Goal: Transaction & Acquisition: Purchase product/service

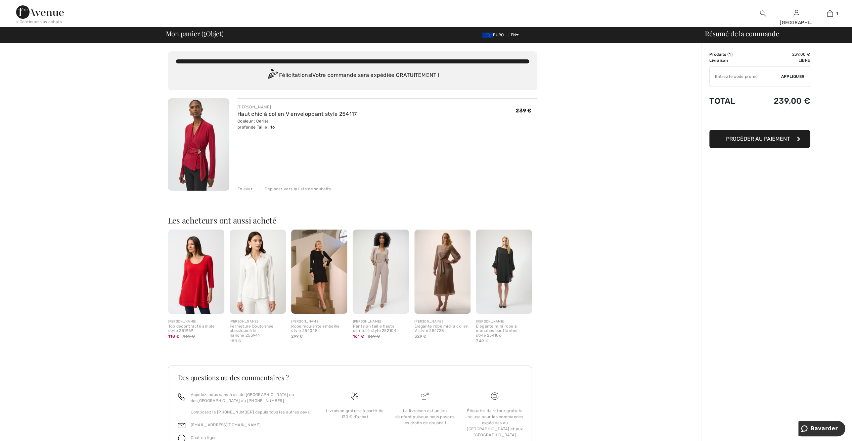
click at [42, 20] on div "< Continuer vos achats" at bounding box center [39, 22] width 46 height 6
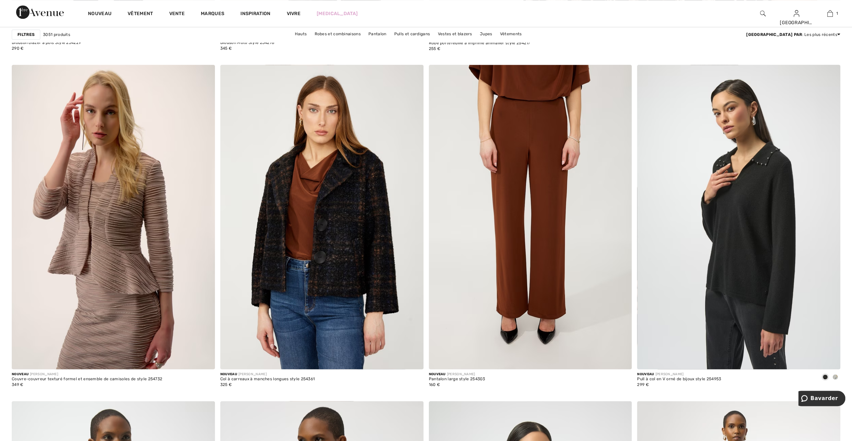
scroll to position [705, 0]
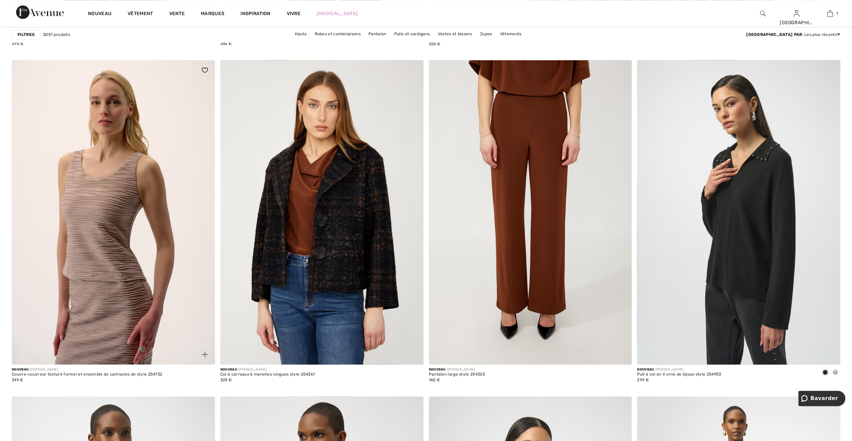
click at [85, 302] on img at bounding box center [113, 212] width 203 height 305
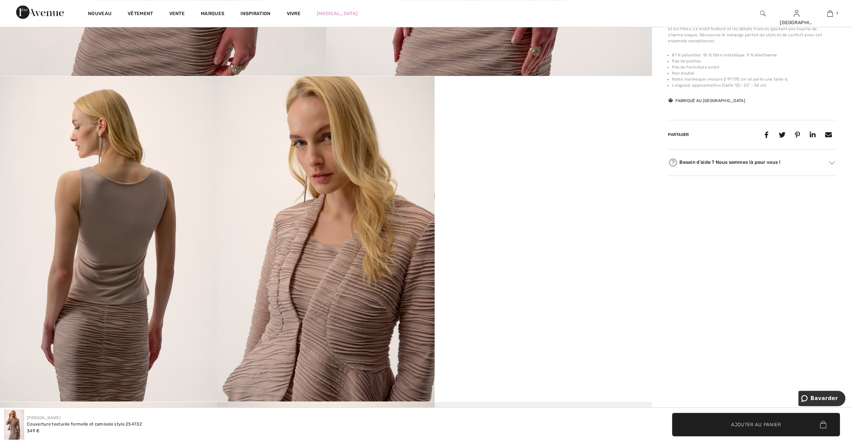
scroll to position [504, 0]
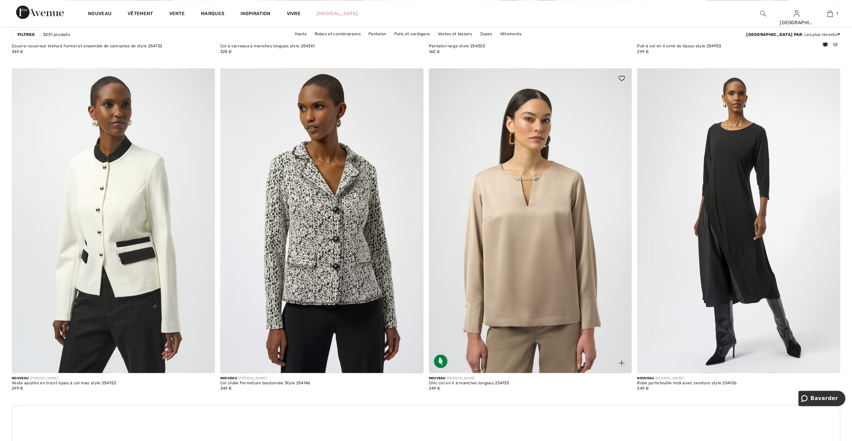
scroll to position [1041, 0]
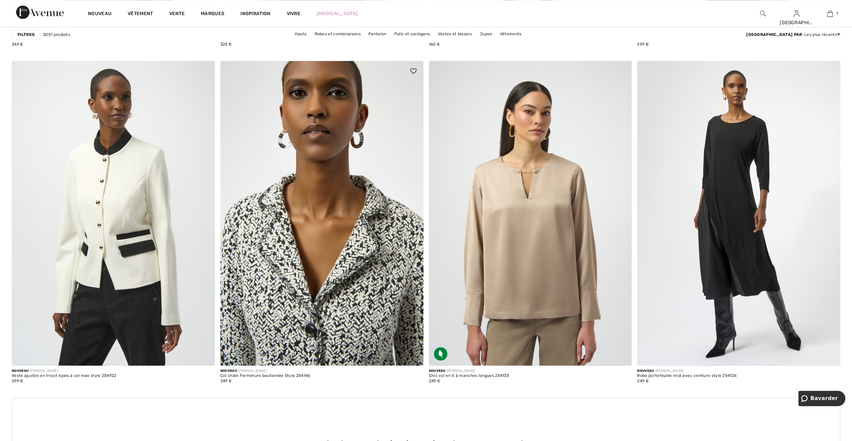
click at [337, 302] on img at bounding box center [321, 213] width 203 height 305
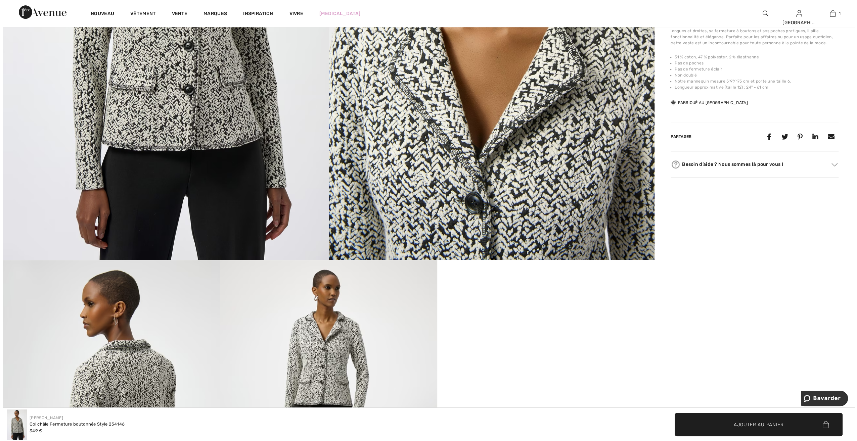
scroll to position [134, 0]
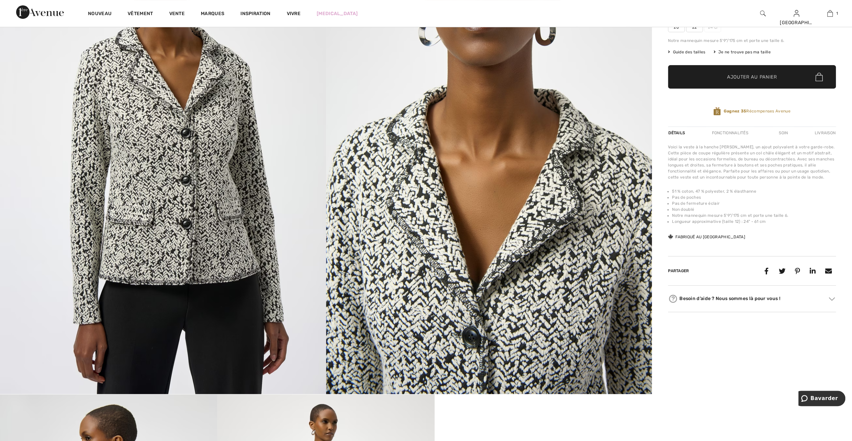
click at [444, 322] on img at bounding box center [489, 150] width 326 height 489
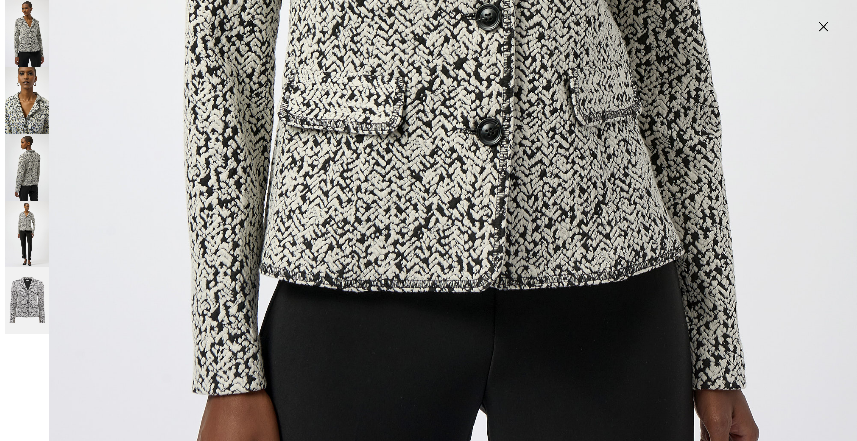
scroll to position [739, 0]
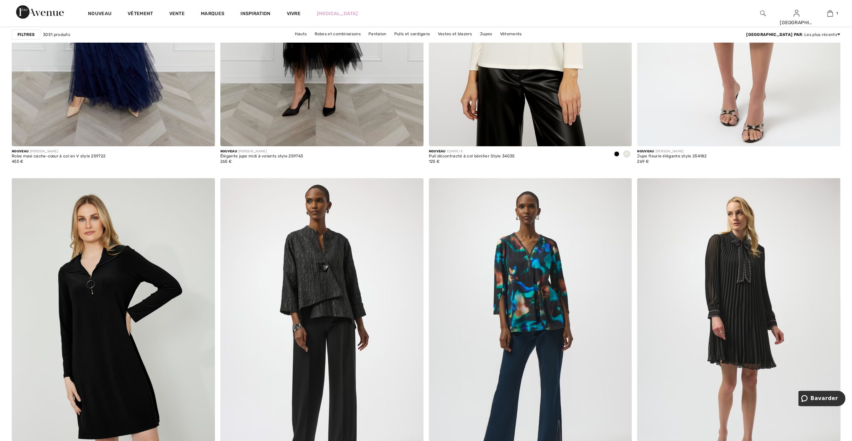
scroll to position [4400, 0]
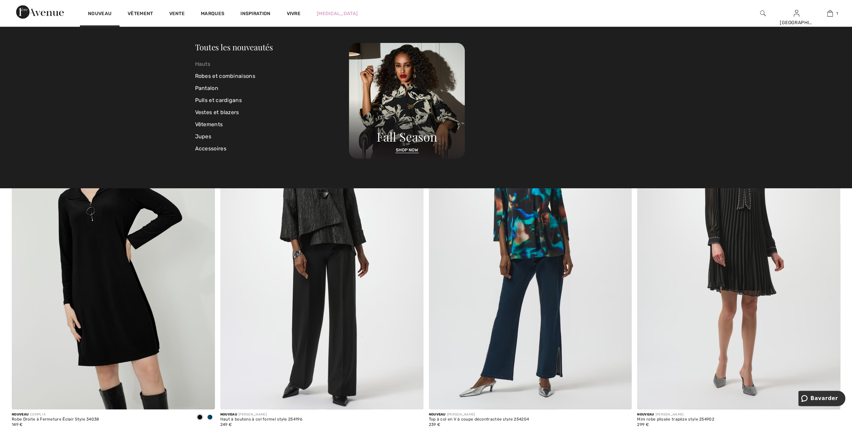
click at [205, 64] on link "Hauts" at bounding box center [272, 64] width 154 height 12
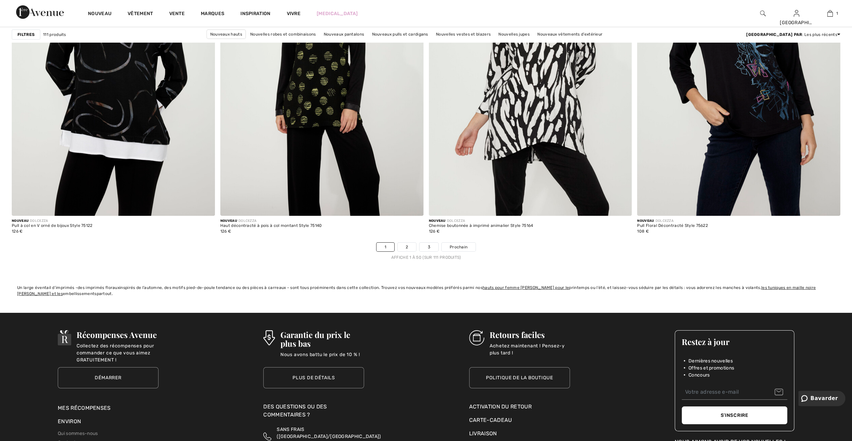
scroll to position [4937, 0]
click at [404, 245] on link "2" at bounding box center [407, 247] width 18 height 9
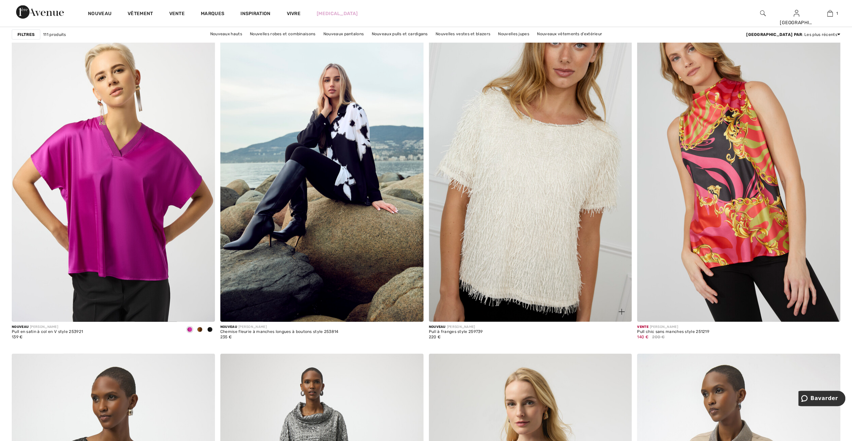
scroll to position [4165, 0]
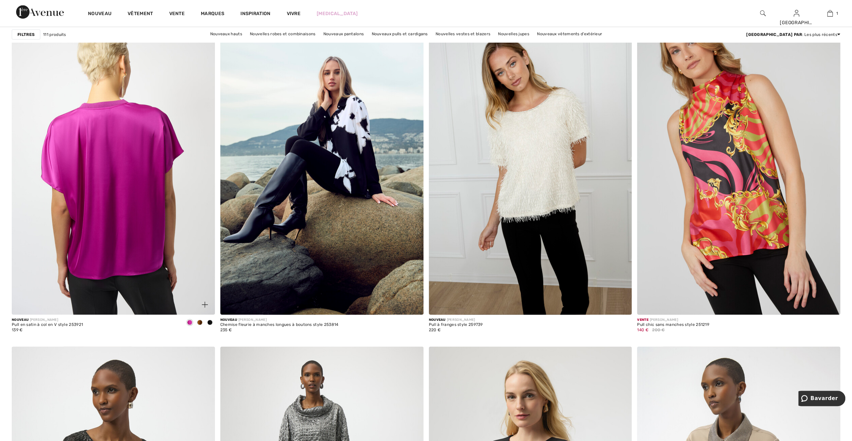
click at [109, 247] on img at bounding box center [113, 162] width 203 height 305
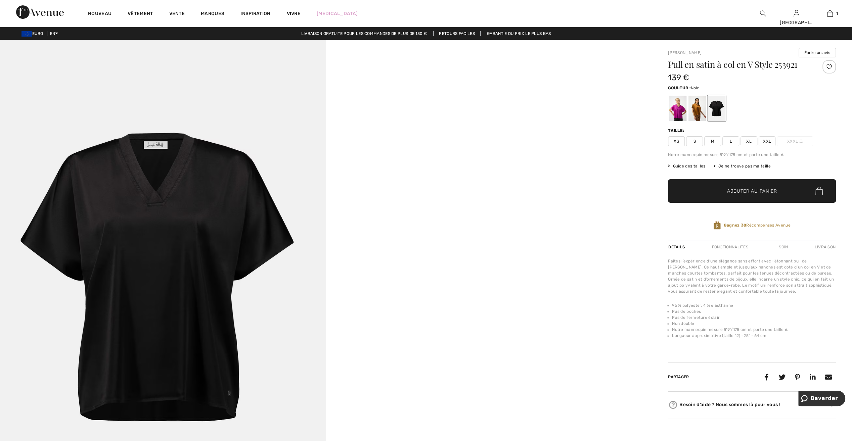
click at [673, 115] on div at bounding box center [677, 108] width 17 height 25
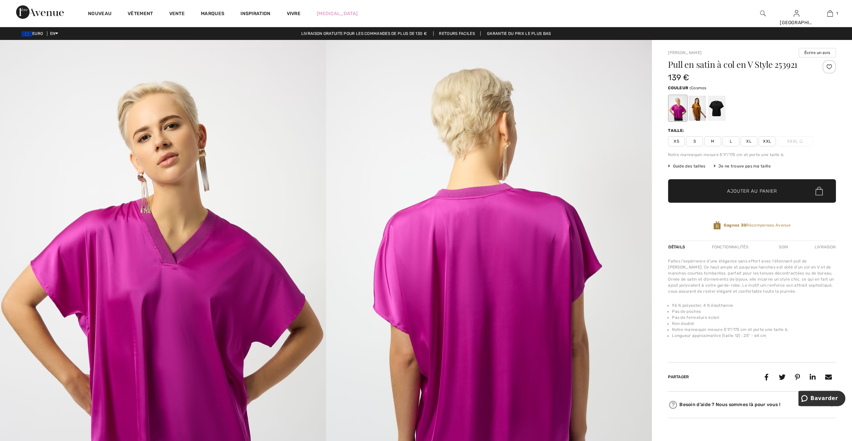
click at [694, 167] on font "Guide des tailles" at bounding box center [689, 166] width 33 height 5
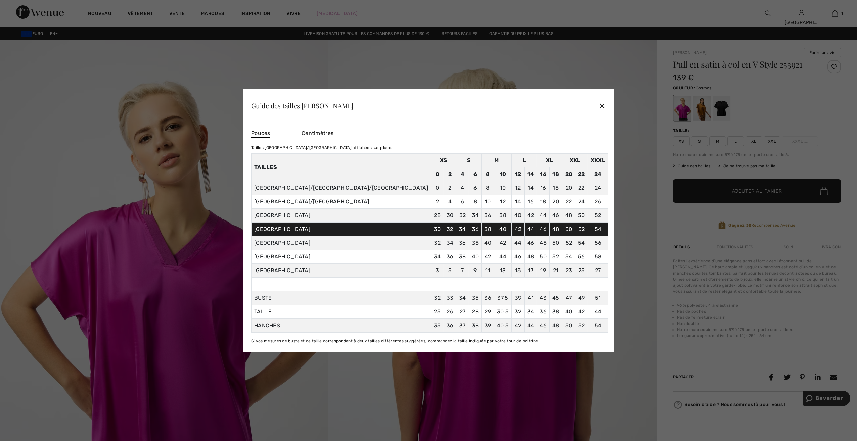
click at [788, 106] on div at bounding box center [428, 220] width 857 height 441
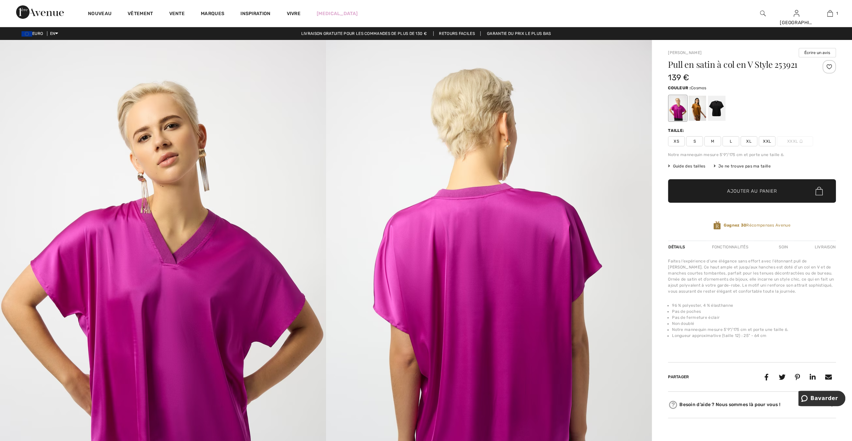
click at [747, 141] on span "XL" at bounding box center [749, 141] width 17 height 10
click at [749, 189] on span "Ajouter au panier" at bounding box center [752, 191] width 50 height 7
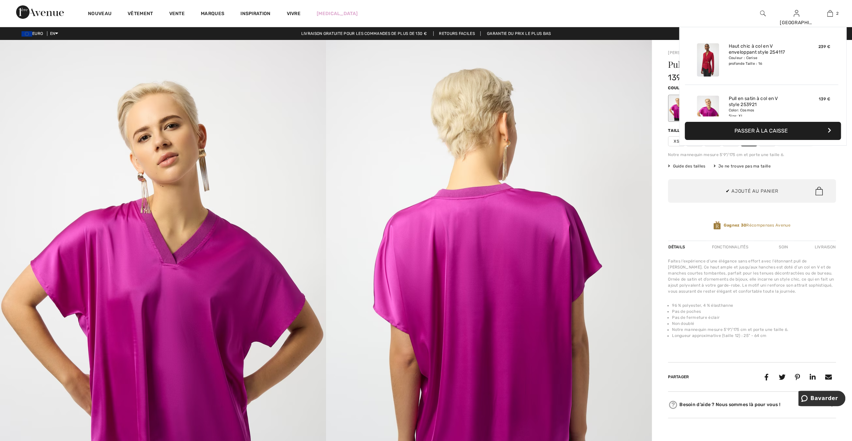
scroll to position [20, 0]
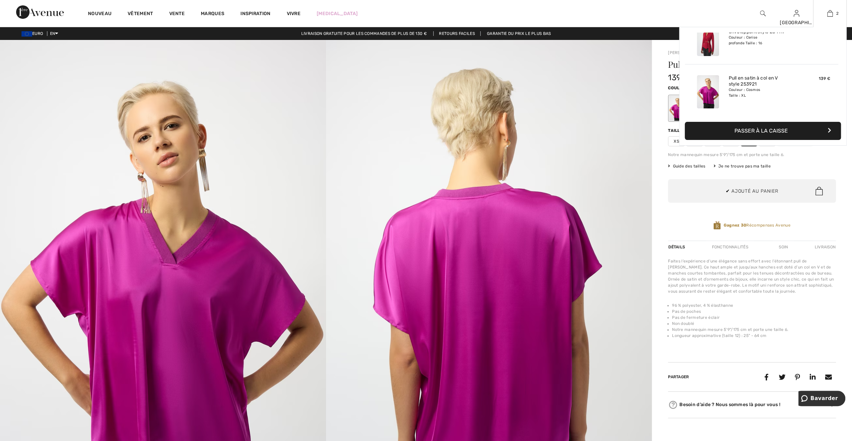
click at [760, 133] on font "Passer à la caisse" at bounding box center [761, 131] width 53 height 6
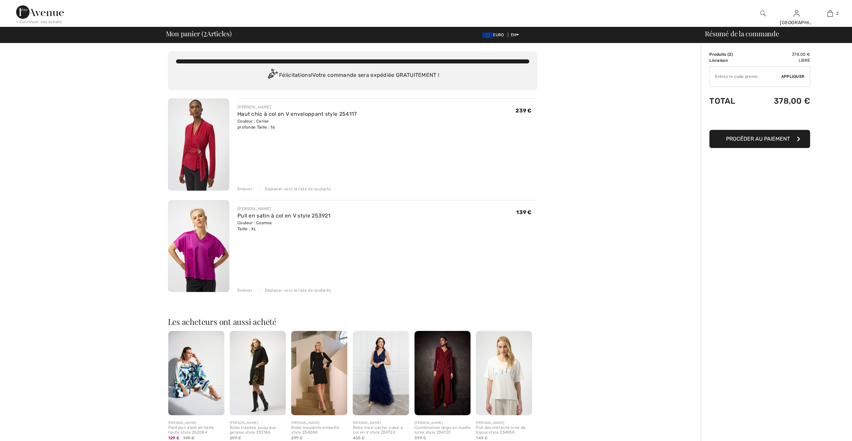
click at [319, 187] on div "Déplacer vers la liste de souhaits" at bounding box center [295, 189] width 72 height 6
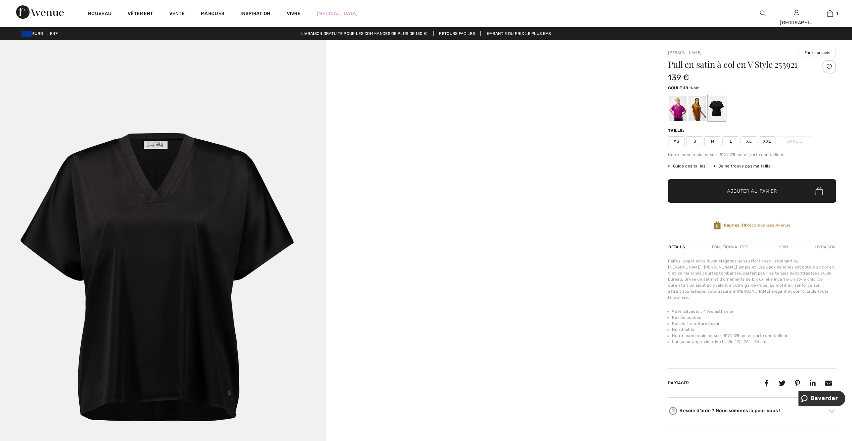
click at [686, 167] on font "Guide des tailles" at bounding box center [689, 166] width 33 height 5
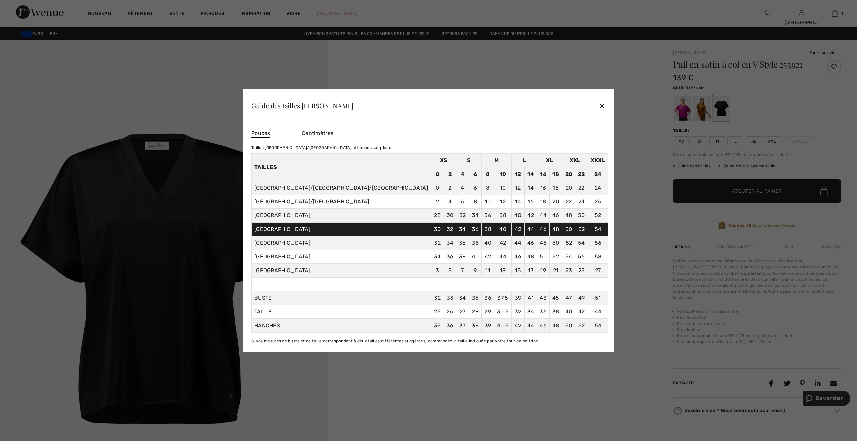
click at [835, 15] on div at bounding box center [428, 220] width 857 height 441
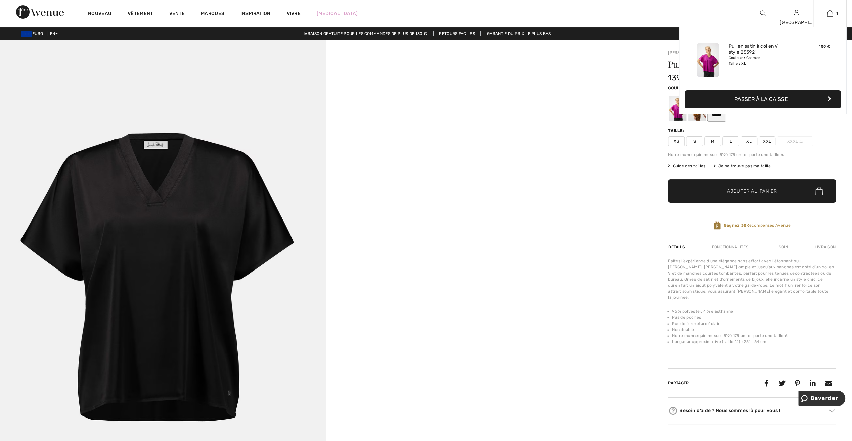
click at [748, 99] on font "Passer à la caisse" at bounding box center [761, 99] width 53 height 6
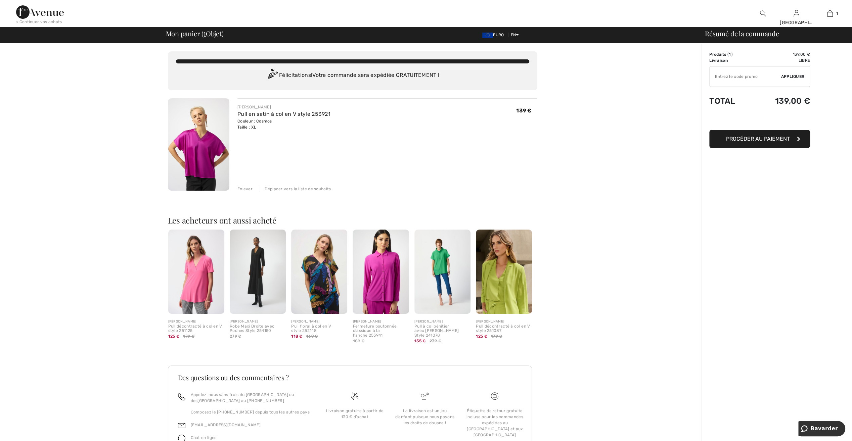
type input "NEW15"
type input "FLASH15"
type input "FREEXPRESS"
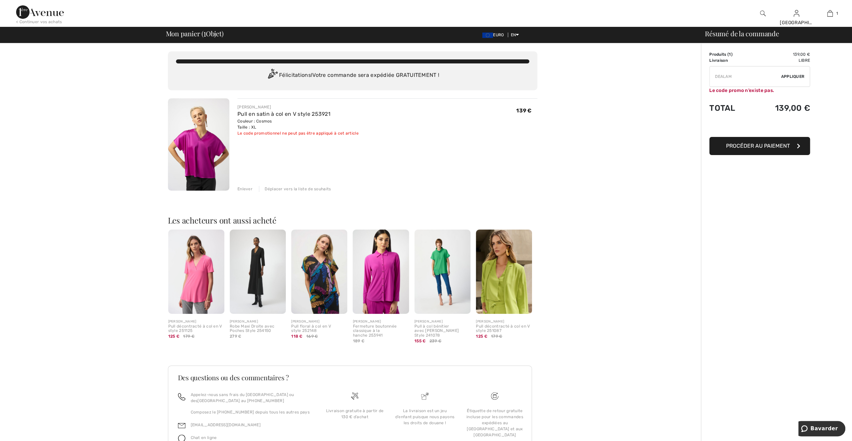
type input "FREEDENIMBAG"
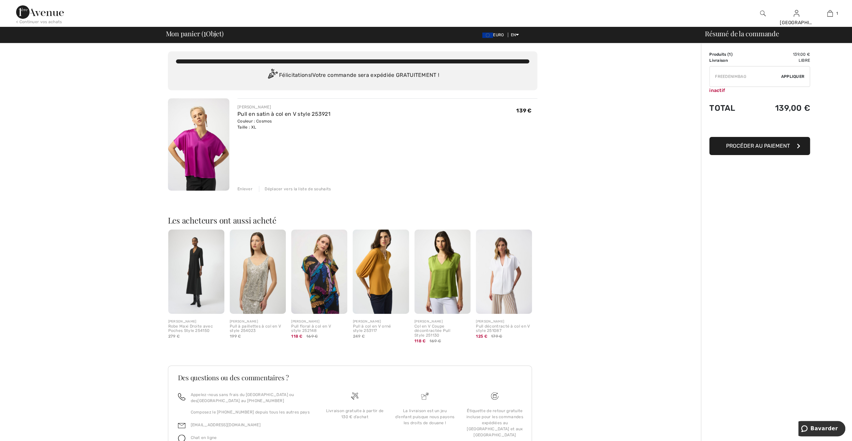
click at [721, 76] on input "TEXT" at bounding box center [745, 77] width 71 height 20
click at [728, 79] on input "TEXT" at bounding box center [745, 77] width 71 height 20
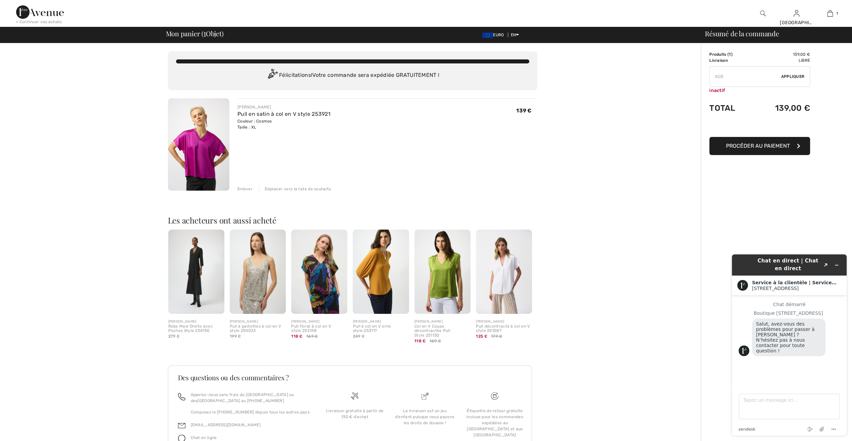
click at [729, 79] on input "TEXT" at bounding box center [745, 77] width 71 height 20
click at [796, 77] on span "Appliquer" at bounding box center [793, 77] width 24 height 6
click at [748, 78] on input "TEXT" at bounding box center [745, 77] width 71 height 20
click at [788, 77] on span "Appliquer" at bounding box center [793, 77] width 24 height 6
click at [742, 76] on input "TEXT" at bounding box center [745, 77] width 71 height 20
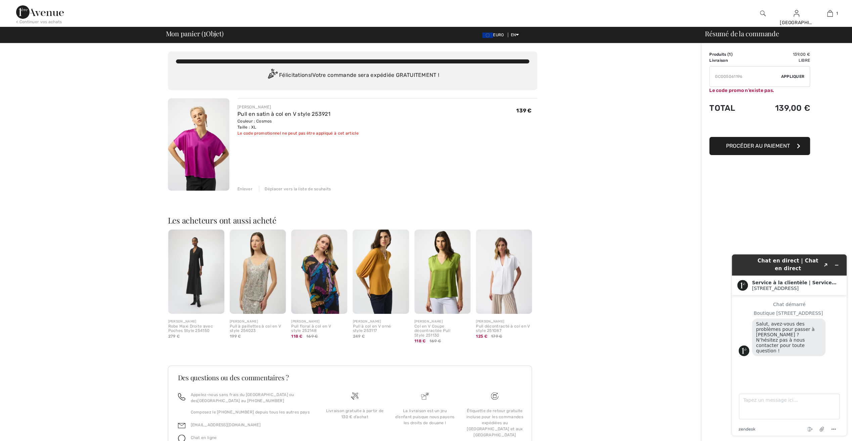
click at [801, 76] on span "Appliquer" at bounding box center [793, 77] width 24 height 6
click at [746, 78] on input "TEXT" at bounding box center [745, 77] width 71 height 20
click at [788, 77] on span "Appliquer" at bounding box center [793, 77] width 24 height 6
click at [746, 76] on input "TEXT" at bounding box center [745, 77] width 71 height 20
click at [794, 76] on span "Appliquer" at bounding box center [793, 77] width 24 height 6
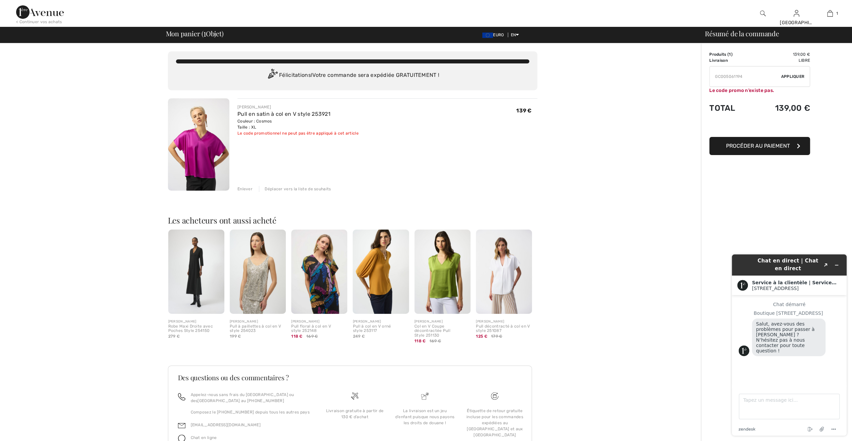
click at [744, 77] on input "TEXT" at bounding box center [745, 77] width 71 height 20
click at [785, 75] on span "Appliquer" at bounding box center [793, 77] width 24 height 6
click at [743, 77] on input "TEXT" at bounding box center [745, 77] width 71 height 20
click at [793, 77] on span "Appliquer" at bounding box center [793, 77] width 24 height 6
click at [741, 75] on input "TEXT" at bounding box center [745, 77] width 71 height 20
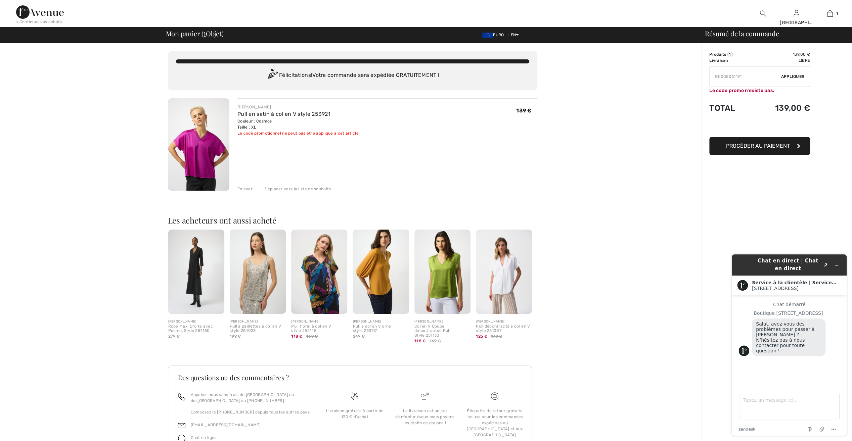
click at [790, 76] on span "Appliquer" at bounding box center [793, 77] width 24 height 6
click at [742, 78] on input "TEXT" at bounding box center [745, 77] width 71 height 20
click at [799, 76] on span "Appliquer" at bounding box center [793, 77] width 24 height 6
click at [743, 77] on input "TEXT" at bounding box center [745, 77] width 71 height 20
click at [787, 77] on span "Appliquer" at bounding box center [793, 77] width 24 height 6
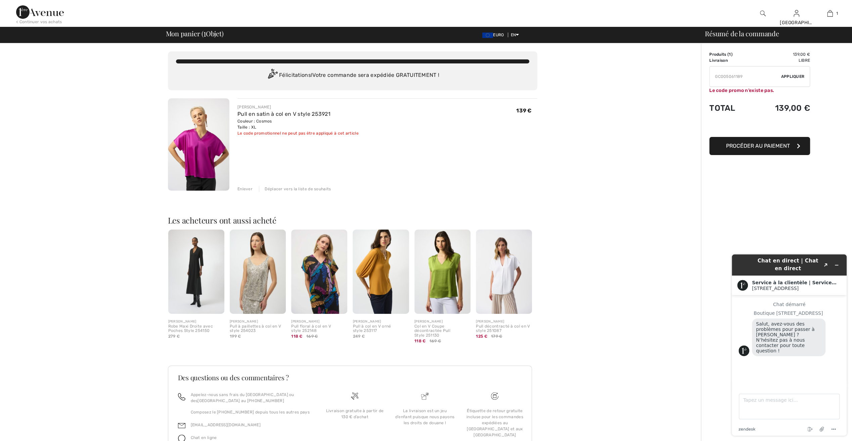
click at [743, 77] on input "TEXT" at bounding box center [745, 77] width 71 height 20
click at [793, 75] on span "Appliquer" at bounding box center [793, 77] width 24 height 6
click at [742, 76] on input "TEXT" at bounding box center [745, 77] width 71 height 20
click at [787, 75] on span "Appliquer" at bounding box center [793, 77] width 24 height 6
click at [744, 77] on input "TEXT" at bounding box center [745, 77] width 71 height 20
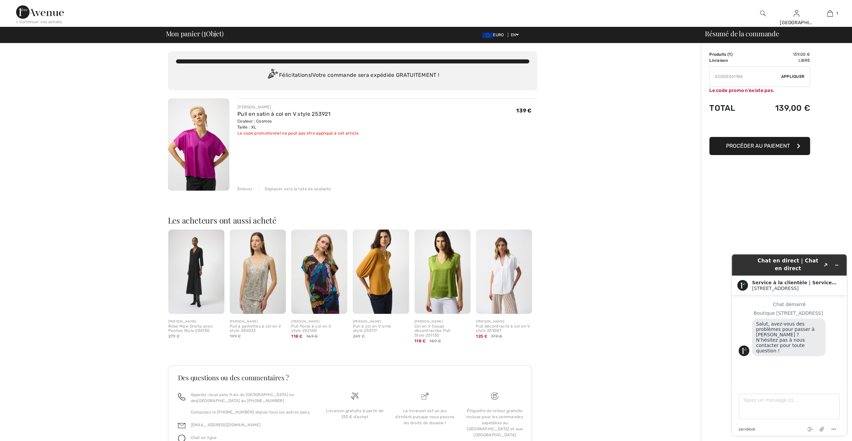
click at [786, 78] on span "Appliquer" at bounding box center [793, 77] width 24 height 6
click at [746, 77] on input "TEXT" at bounding box center [745, 77] width 71 height 20
click at [785, 75] on span "Appliquer" at bounding box center [793, 77] width 24 height 6
click at [744, 77] on input "TEXT" at bounding box center [745, 77] width 71 height 20
click at [784, 76] on span "Appliquer" at bounding box center [793, 77] width 24 height 6
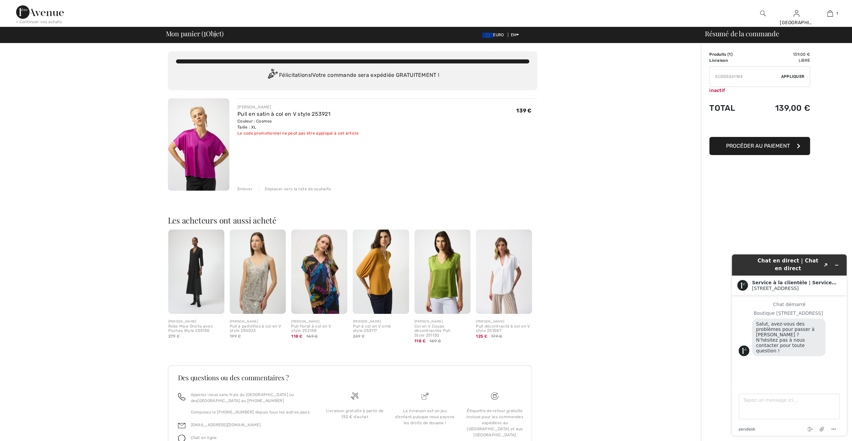
click at [743, 78] on input "TEXT" at bounding box center [745, 77] width 71 height 20
click at [788, 75] on span "Appliquer" at bounding box center [793, 77] width 24 height 6
click at [742, 77] on input "TEXT" at bounding box center [745, 77] width 71 height 20
click at [791, 76] on span "Appliquer" at bounding box center [793, 77] width 24 height 6
click at [743, 75] on input "TEXT" at bounding box center [745, 77] width 71 height 20
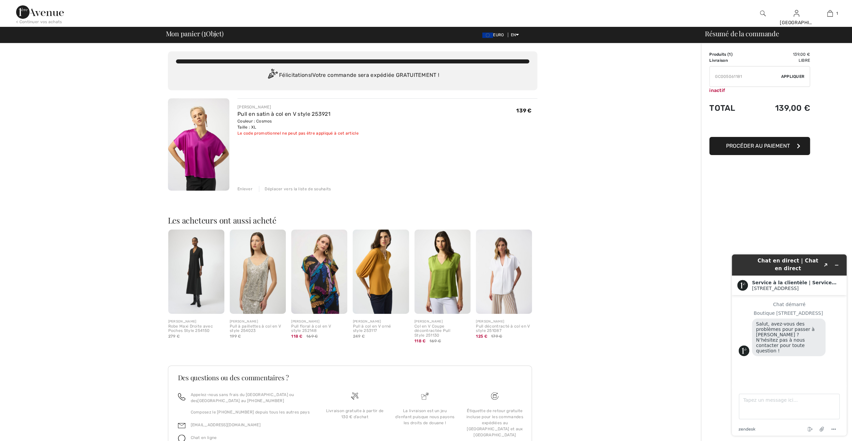
click at [799, 76] on span "Appliquer" at bounding box center [793, 77] width 24 height 6
click at [741, 76] on input "TEXT" at bounding box center [745, 77] width 71 height 20
click at [799, 75] on span "Appliquer" at bounding box center [793, 77] width 24 height 6
click at [743, 77] on input "TEXT" at bounding box center [745, 77] width 71 height 20
click at [797, 77] on span "Appliquer" at bounding box center [793, 77] width 24 height 6
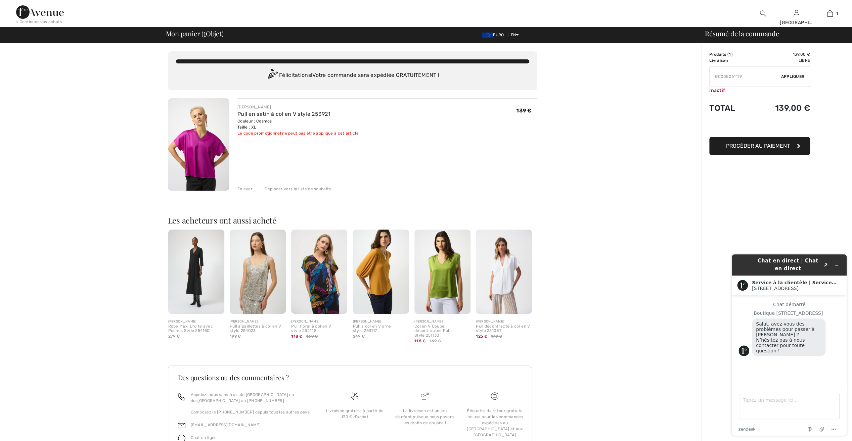
click at [742, 75] on input "TEXT" at bounding box center [745, 77] width 71 height 20
click at [799, 74] on span "Appliquer" at bounding box center [793, 77] width 24 height 6
click at [742, 76] on input "TEXT" at bounding box center [745, 77] width 71 height 20
click at [783, 75] on span "Appliquer" at bounding box center [793, 77] width 24 height 6
click at [742, 76] on input "TEXT" at bounding box center [745, 77] width 71 height 20
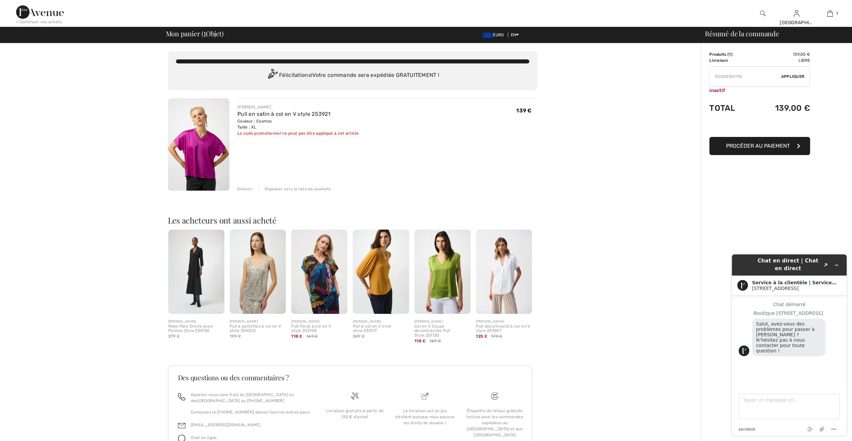
click at [785, 75] on span "Appliquer" at bounding box center [793, 77] width 24 height 6
click at [742, 77] on input "TEXT" at bounding box center [745, 77] width 71 height 20
type input "GC005061175"
click at [786, 76] on span "Appliquer" at bounding box center [793, 77] width 24 height 6
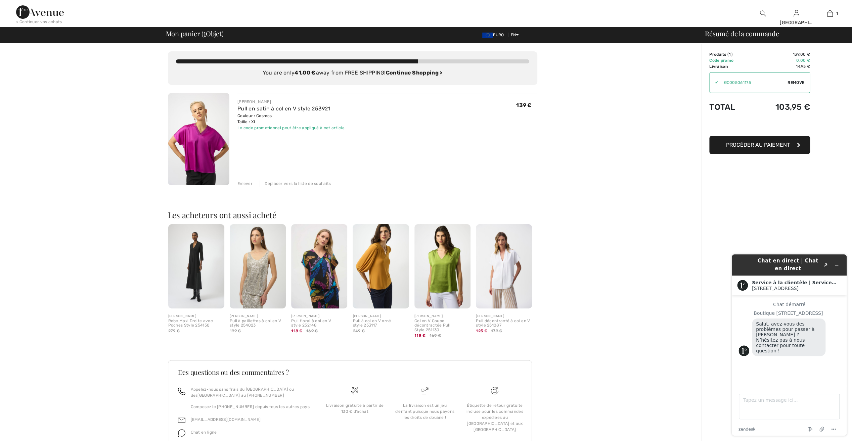
click at [748, 146] on span "Procéder au paiement" at bounding box center [758, 145] width 64 height 6
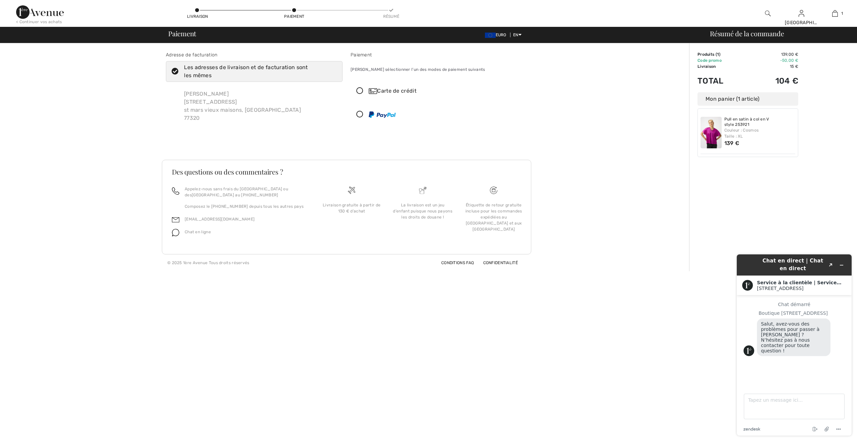
click at [846, 441] on div at bounding box center [428, 441] width 857 height 0
click at [359, 114] on icon at bounding box center [360, 114] width 18 height 7
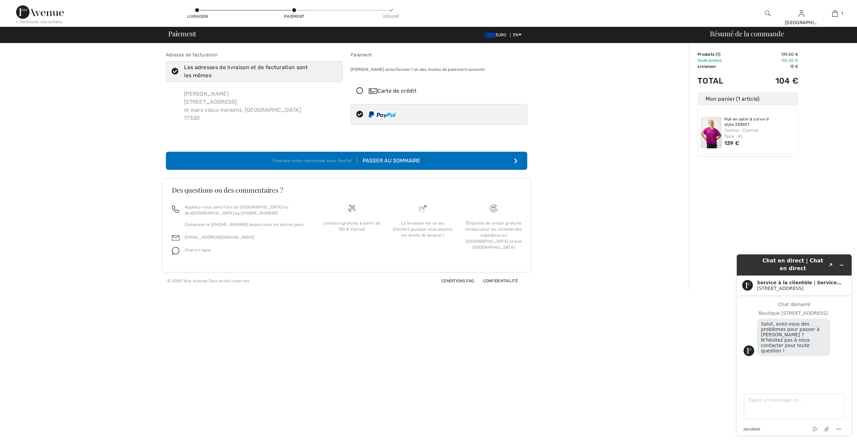
click at [396, 158] on div "Passer au sommaire" at bounding box center [388, 161] width 63 height 8
